Goal: Check status

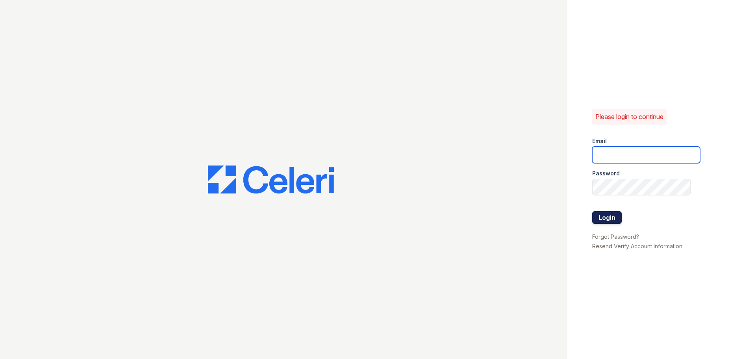
type input "[EMAIL_ADDRESS][DOMAIN_NAME]"
click at [606, 218] on button "Login" at bounding box center [608, 217] width 30 height 13
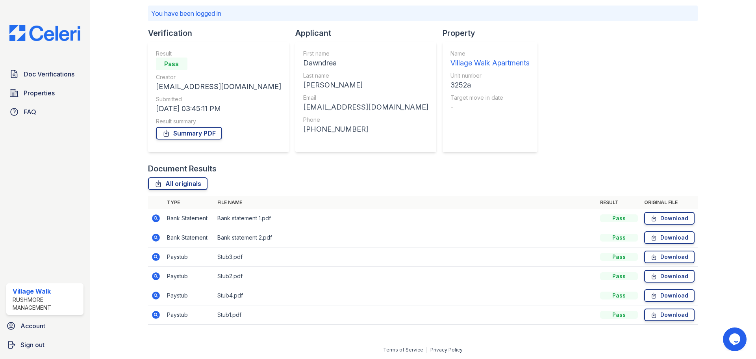
scroll to position [53, 0]
click at [61, 71] on span "Doc Verifications" at bounding box center [49, 73] width 51 height 9
